Goal: Find specific page/section: Find specific page/section

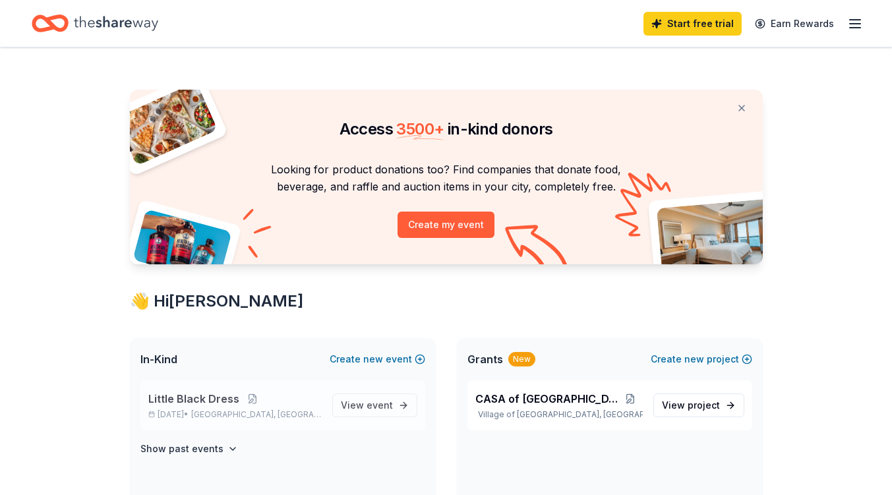
click at [211, 411] on p "[DATE] • [GEOGRAPHIC_DATA], [GEOGRAPHIC_DATA]" at bounding box center [234, 414] width 173 height 11
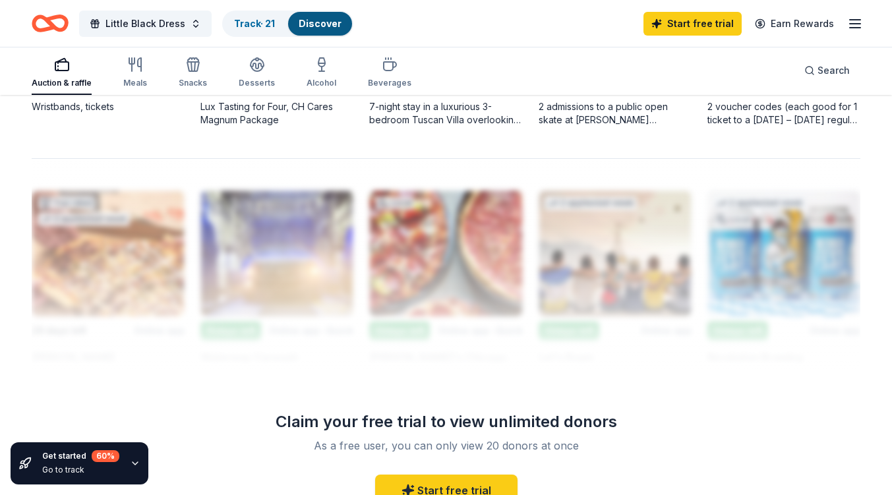
scroll to position [1103, 0]
click at [250, 80] on div "Desserts" at bounding box center [257, 83] width 36 height 11
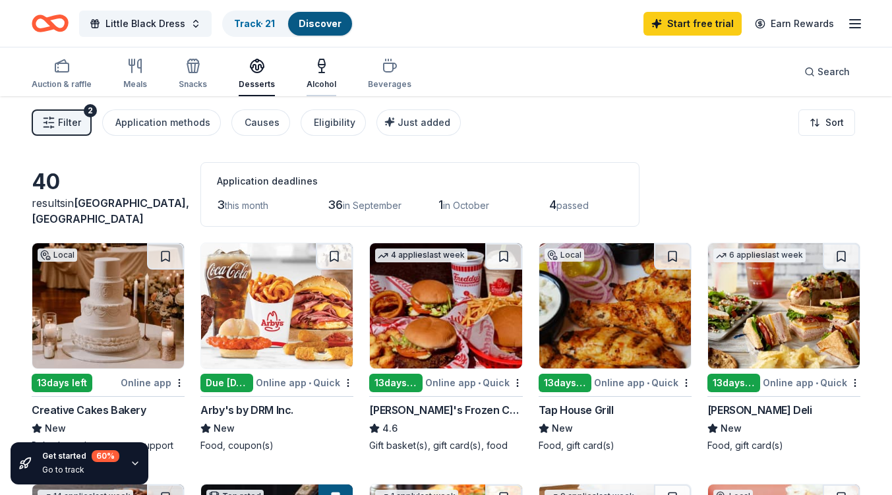
click at [330, 72] on div "button" at bounding box center [321, 66] width 30 height 16
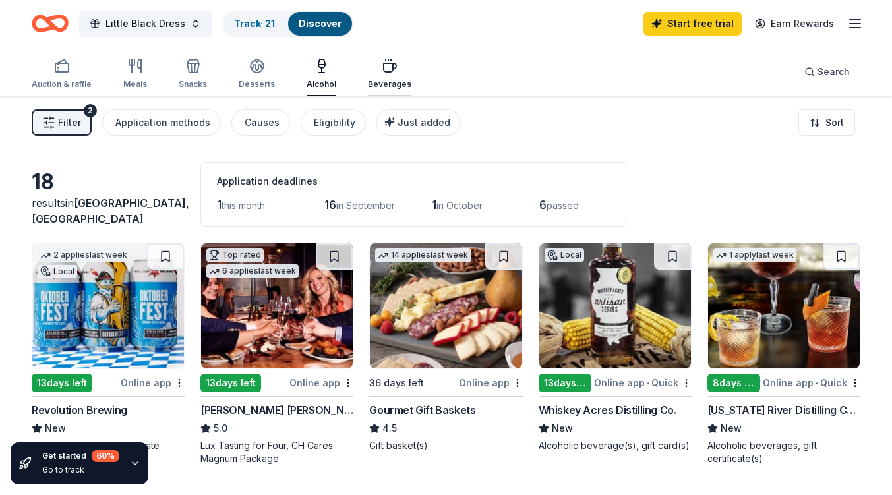
click at [384, 72] on icon "button" at bounding box center [390, 66] width 16 height 16
